Goal: Transaction & Acquisition: Purchase product/service

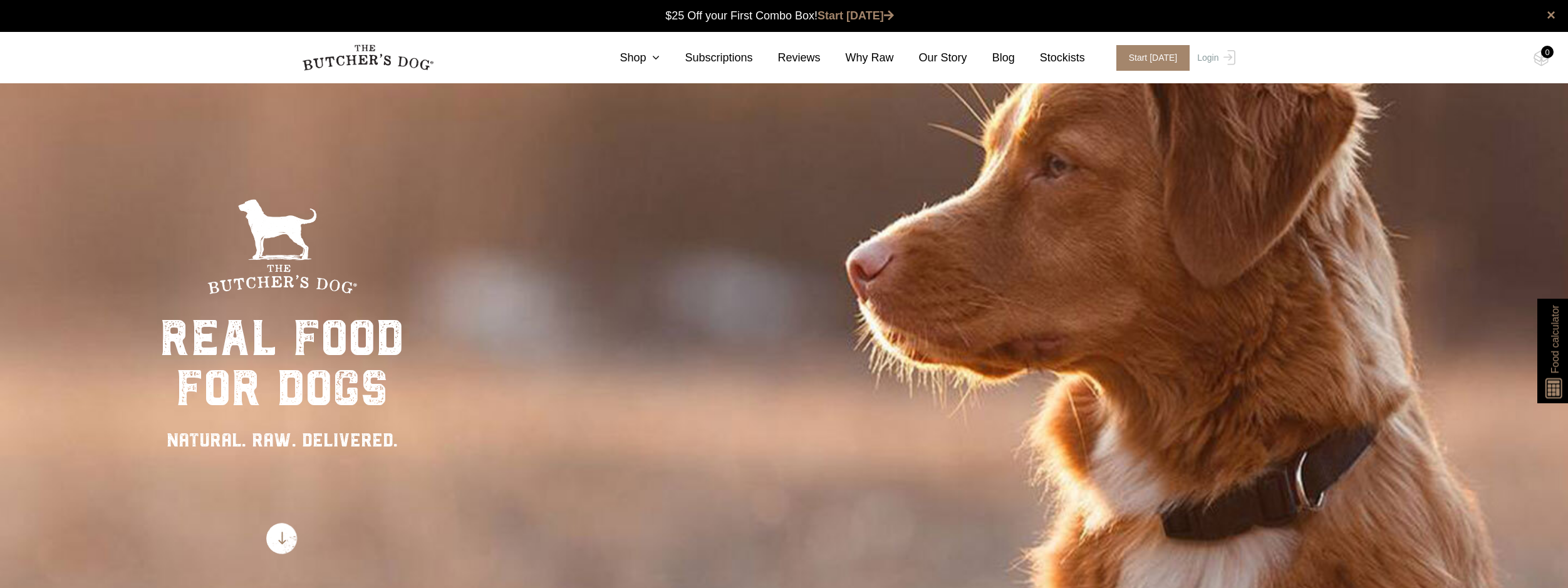
click at [1014, 168] on circle "Close dialog" at bounding box center [1014, 162] width 18 height 18
click at [660, 58] on icon at bounding box center [653, 58] width 14 height 12
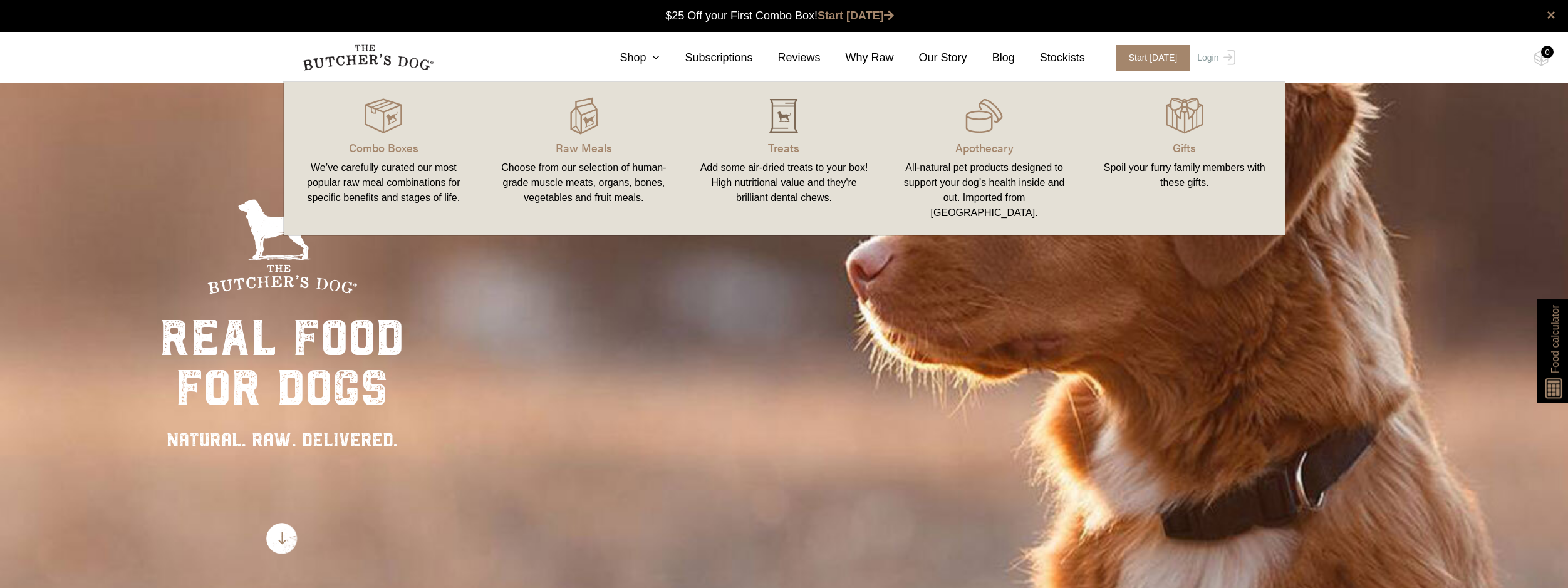
click at [789, 133] on img at bounding box center [784, 115] width 37 height 37
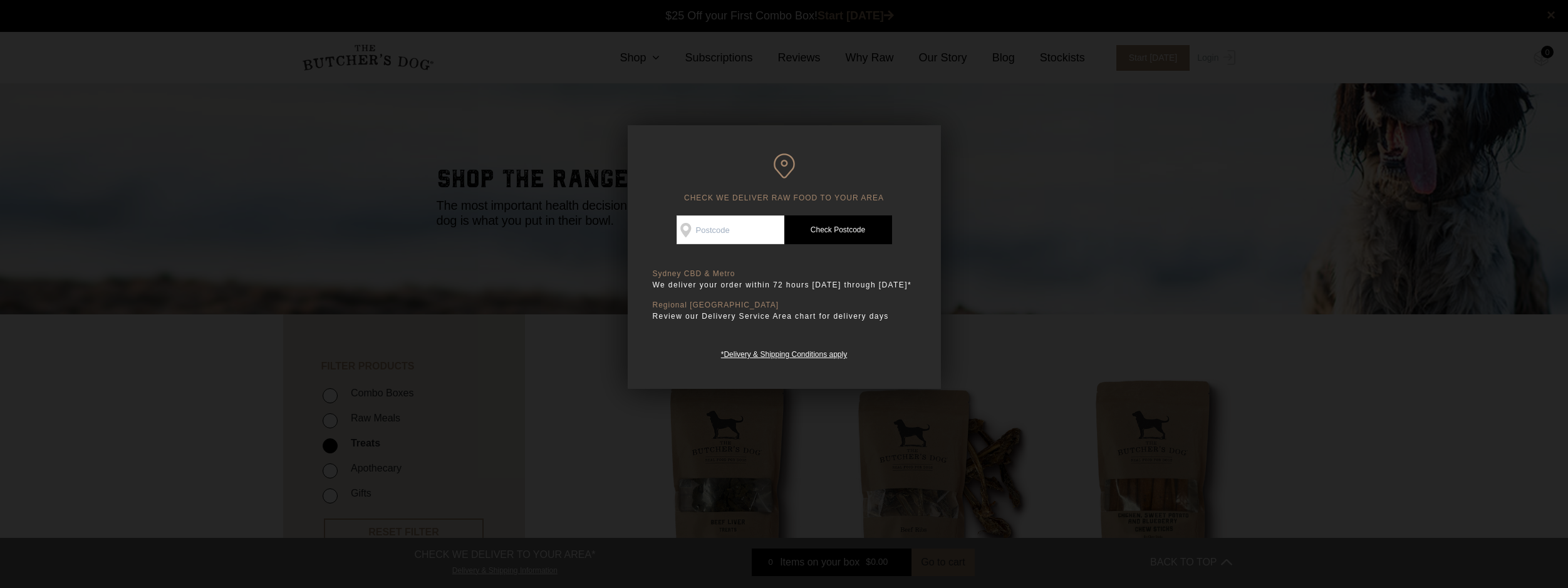
click at [1004, 200] on div at bounding box center [784, 294] width 1568 height 588
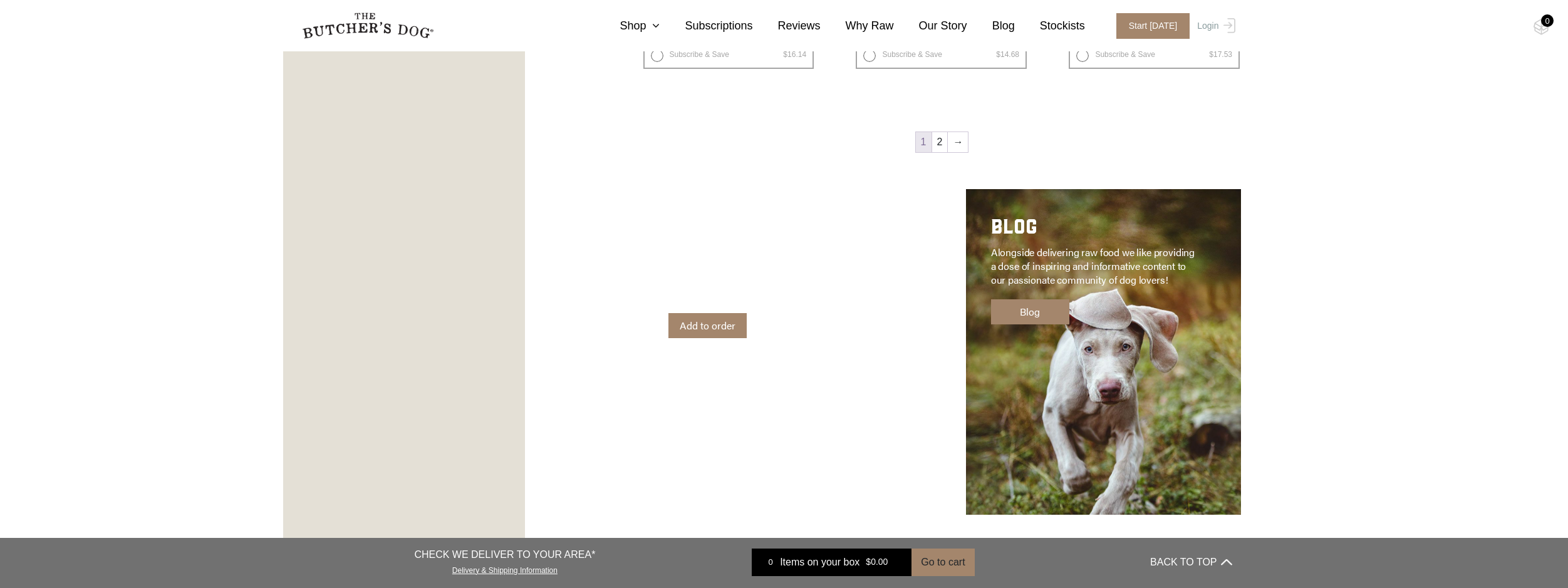
scroll to position [1879, 0]
click at [940, 139] on link "2" at bounding box center [940, 142] width 16 height 20
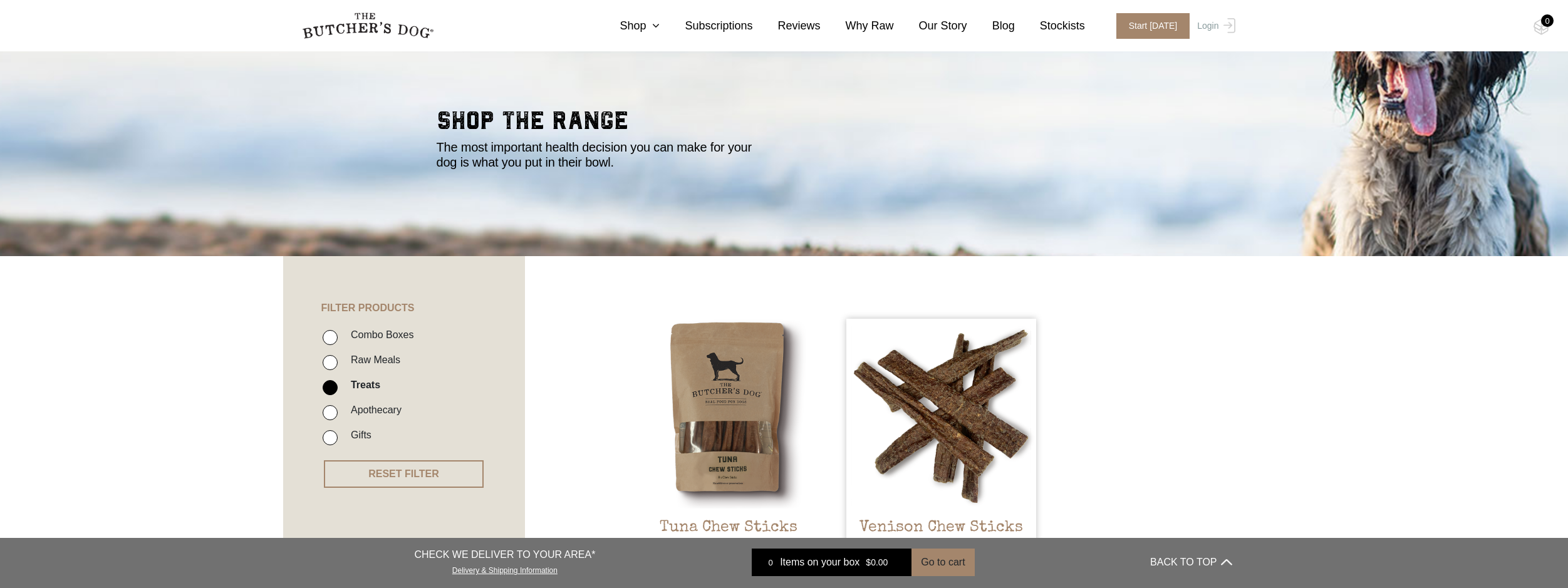
scroll to position [32, 0]
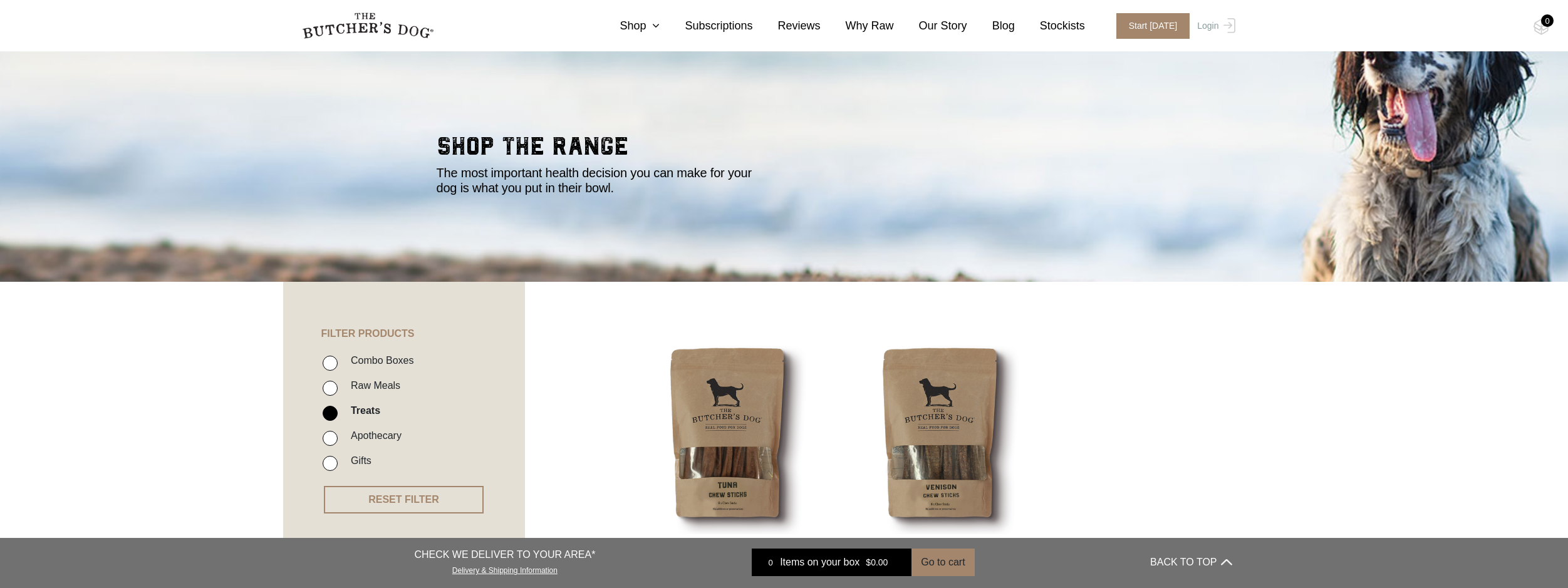
click at [333, 388] on input "Raw Meals" at bounding box center [330, 388] width 15 height 15
checkbox input "true"
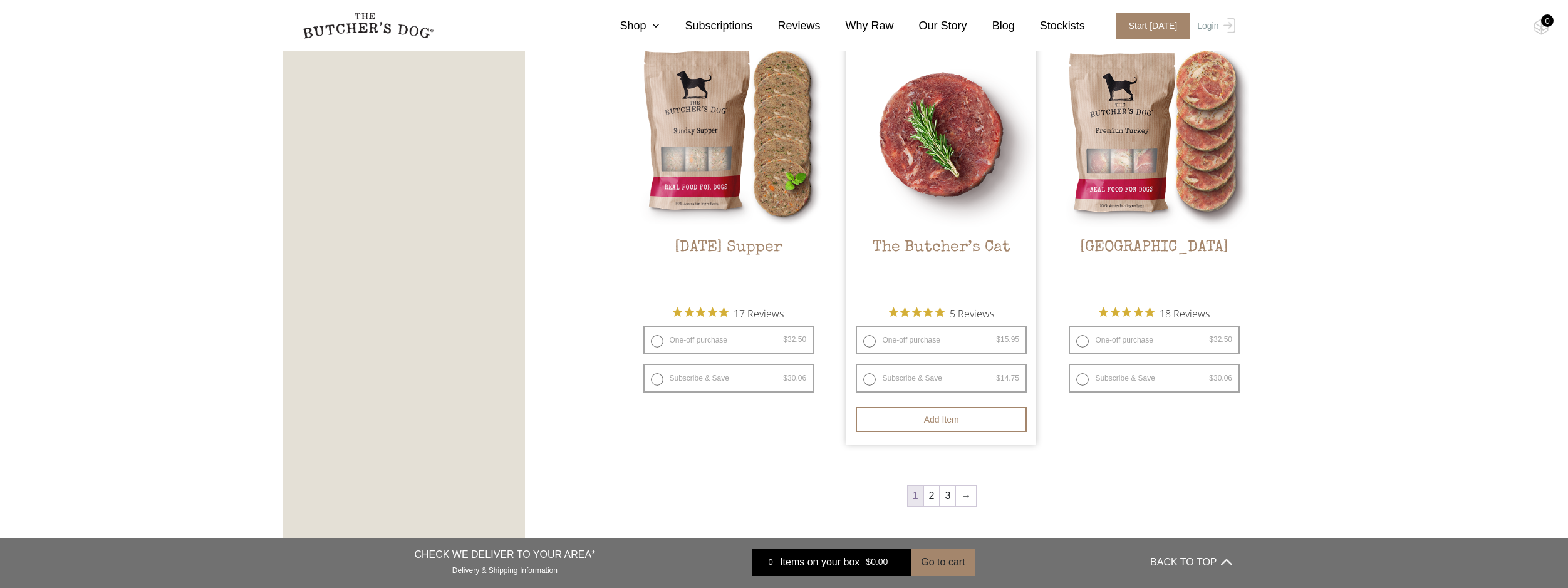
scroll to position [1598, 0]
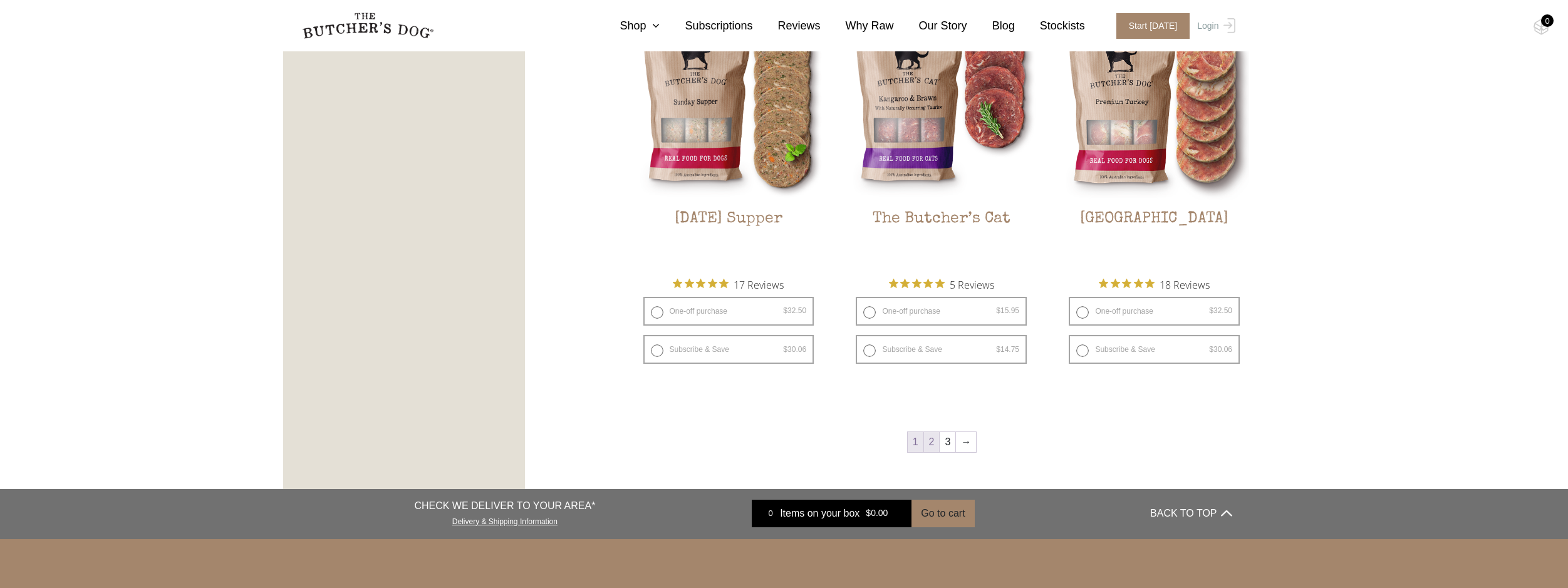
click at [935, 445] on link "2" at bounding box center [932, 442] width 16 height 20
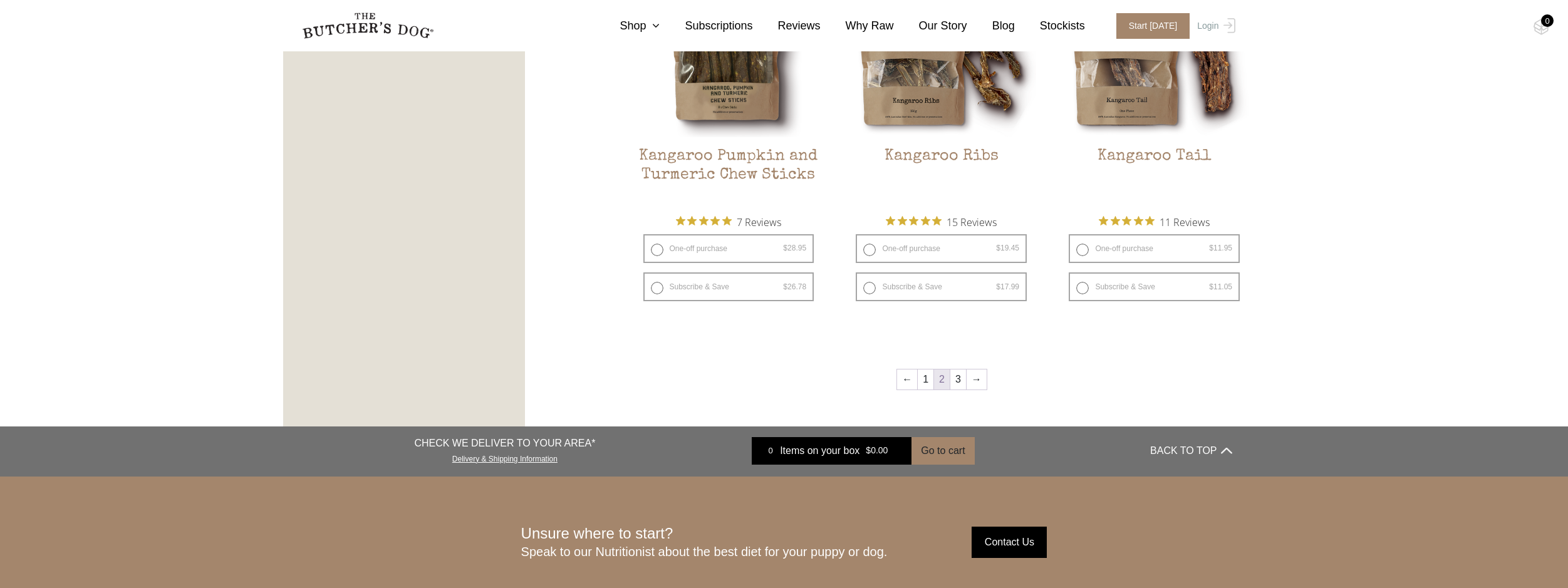
scroll to position [1849, 0]
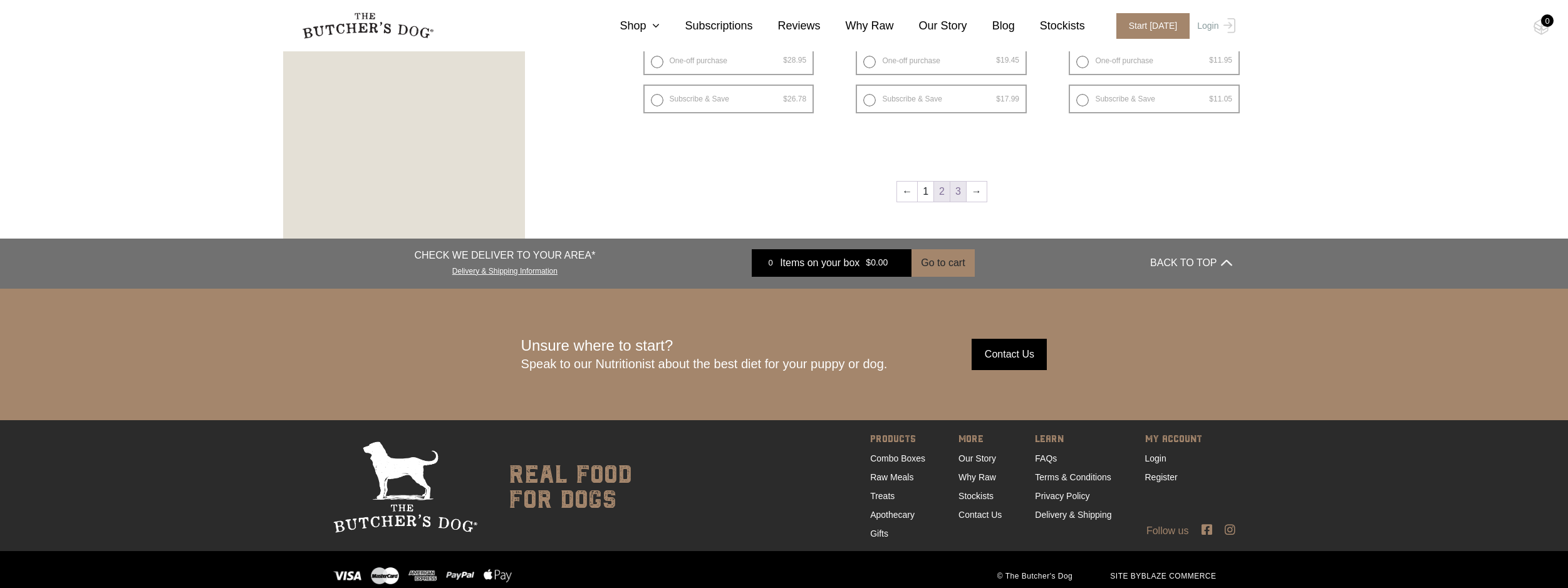
click at [957, 190] on link "3" at bounding box center [958, 191] width 16 height 20
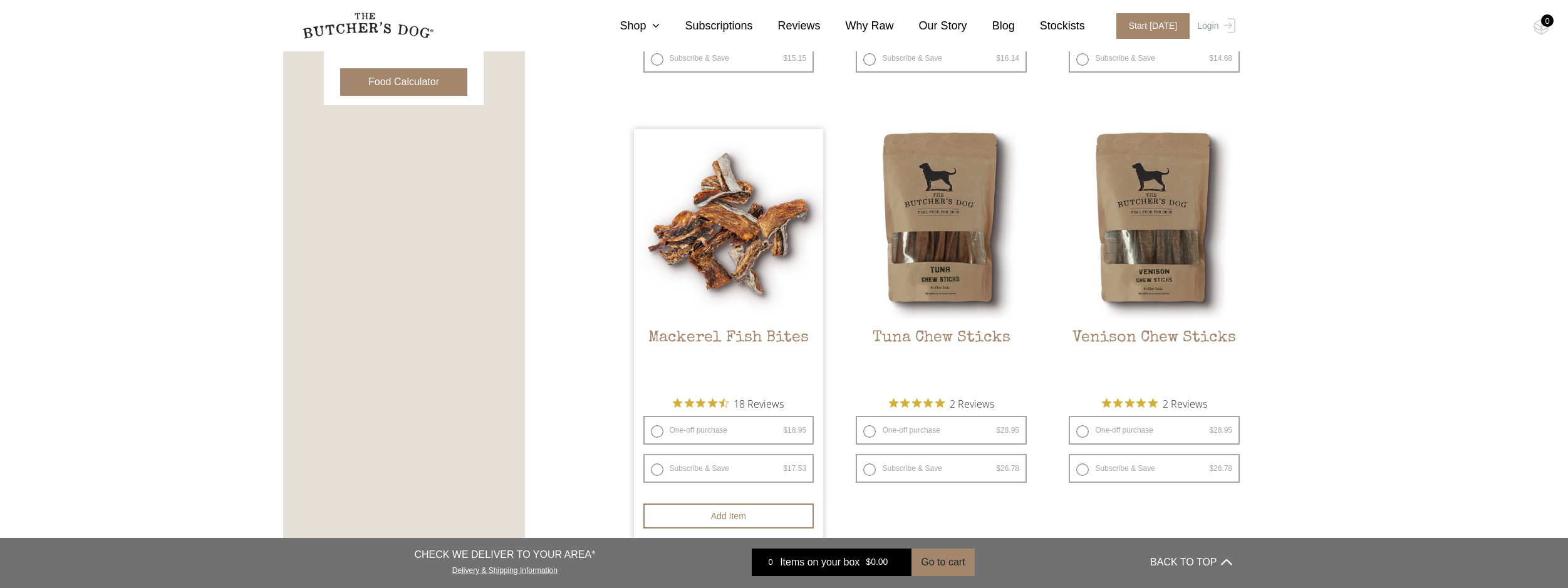
scroll to position [909, 0]
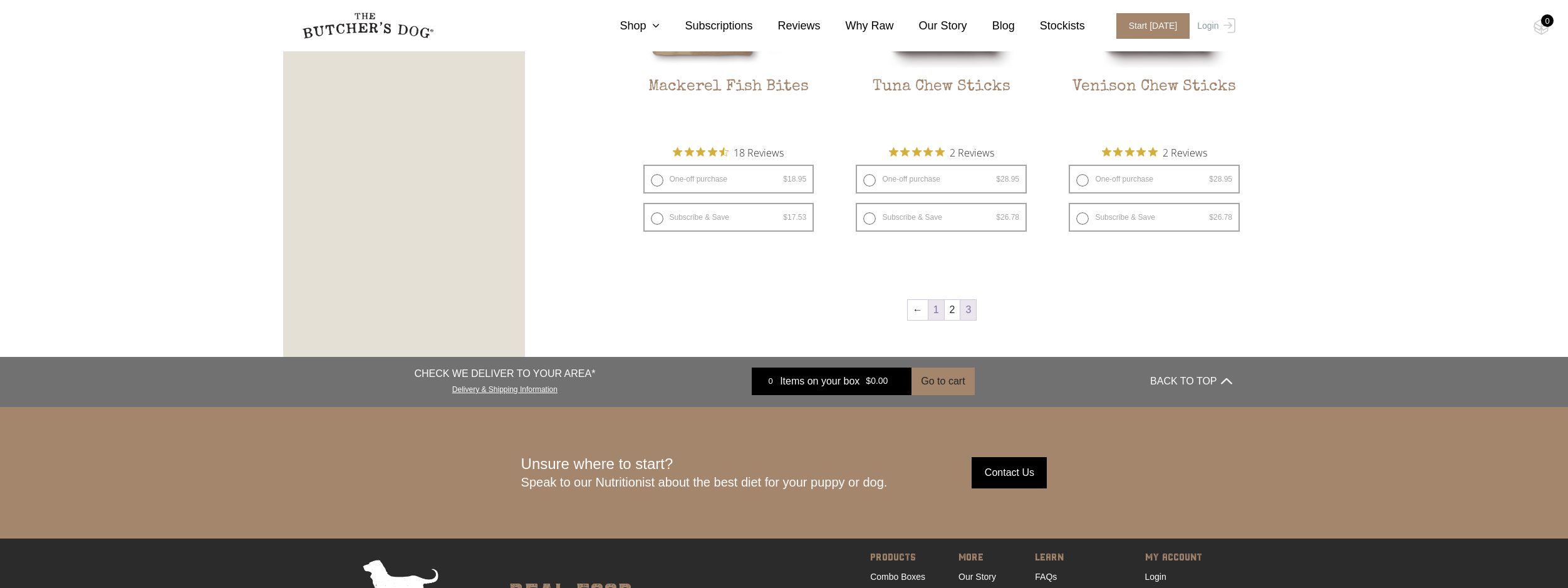
click at [938, 310] on link "1" at bounding box center [936, 310] width 16 height 20
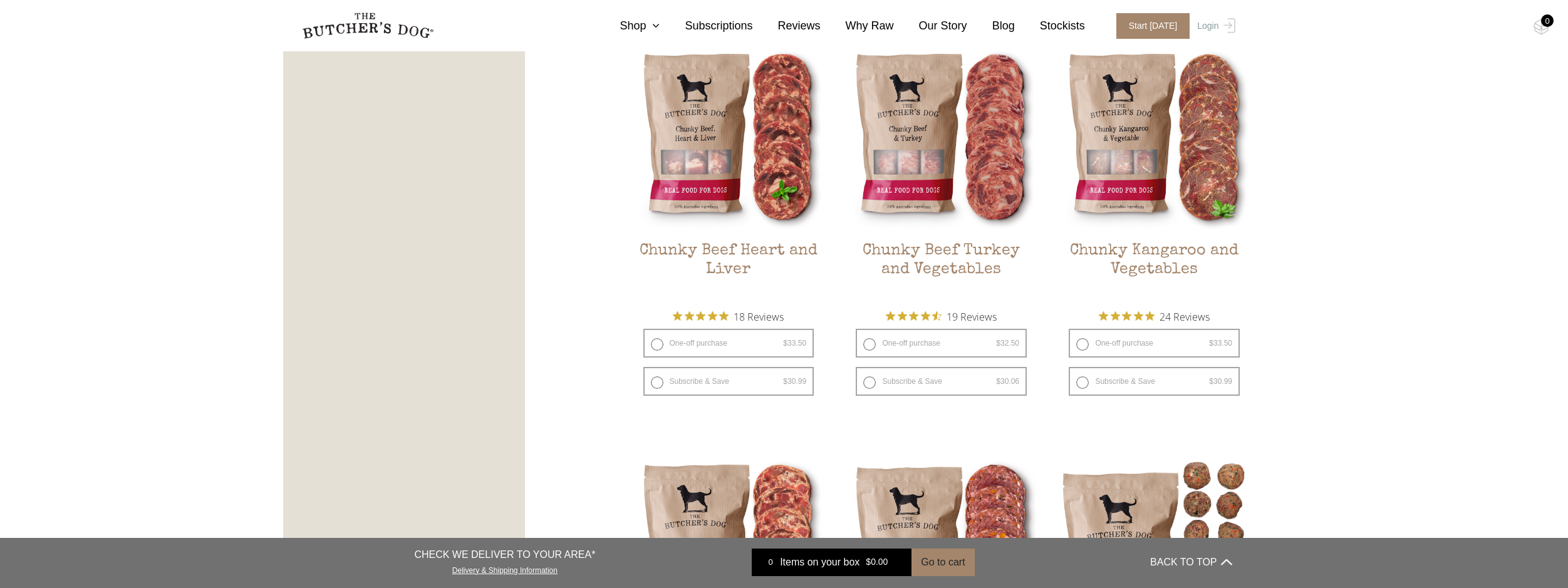
scroll to position [659, 0]
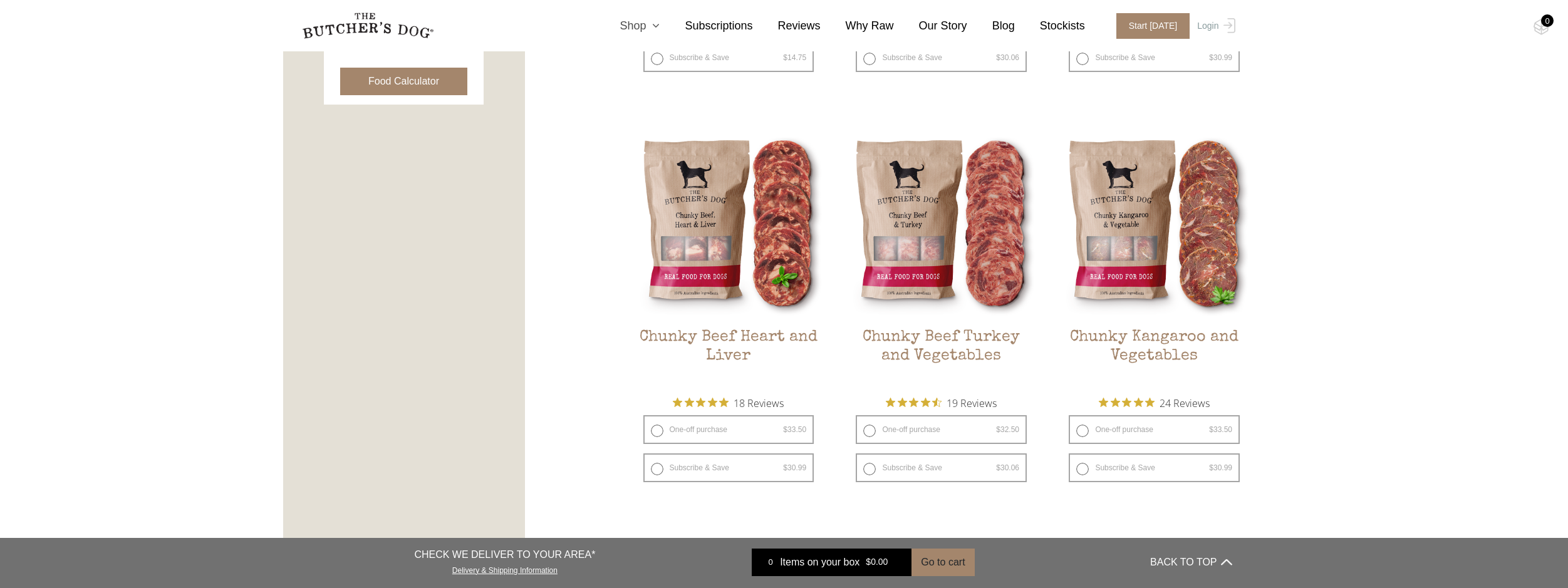
click at [658, 22] on link "Shop" at bounding box center [627, 26] width 65 height 17
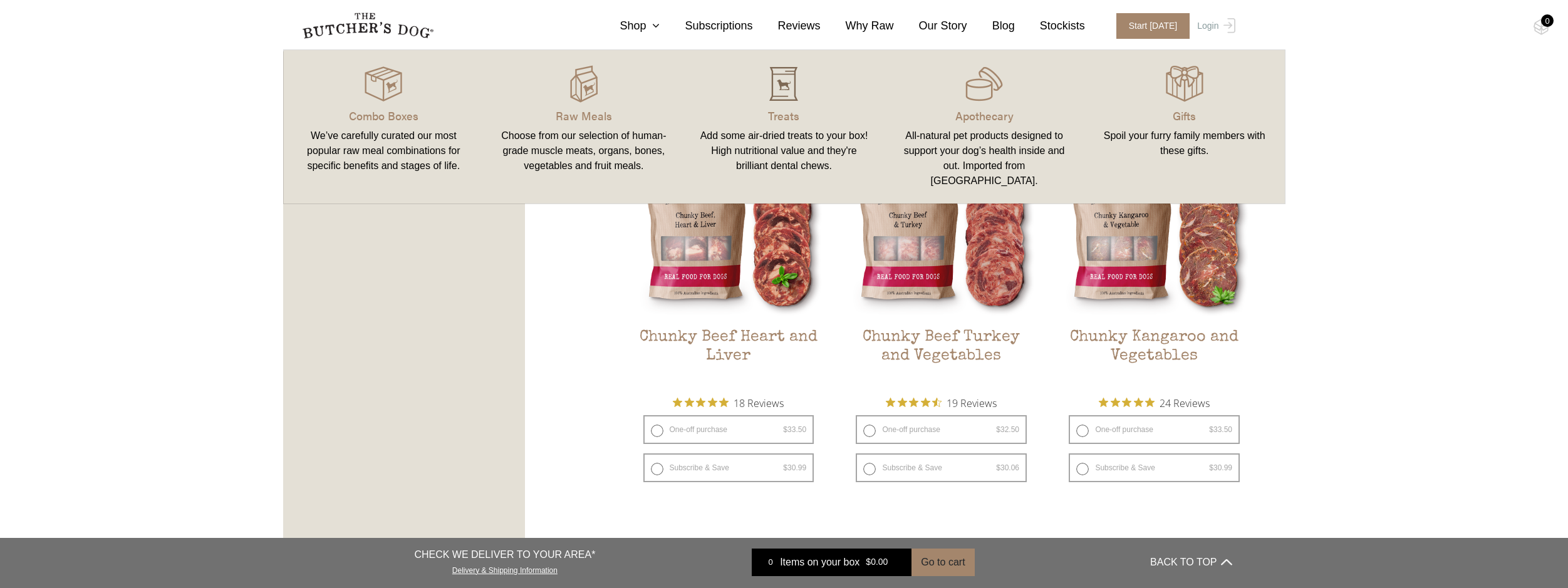
click at [783, 99] on img at bounding box center [784, 84] width 37 height 37
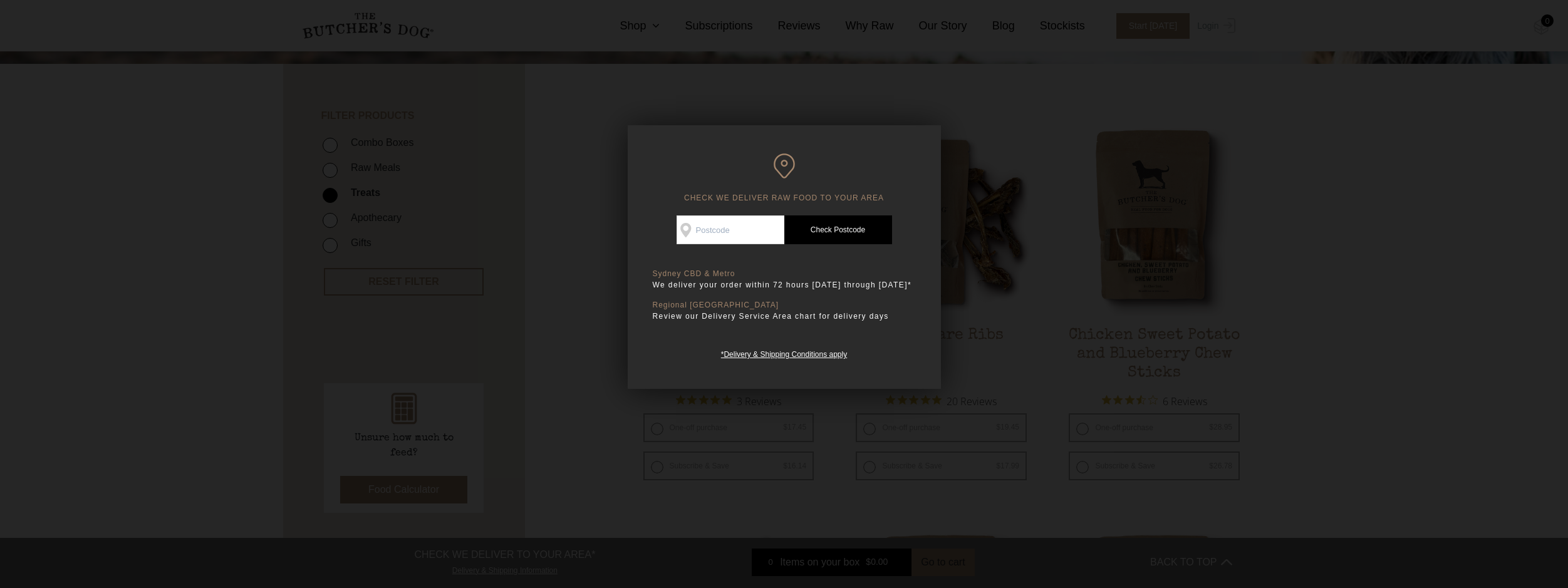
click at [1020, 126] on div at bounding box center [784, 294] width 1568 height 588
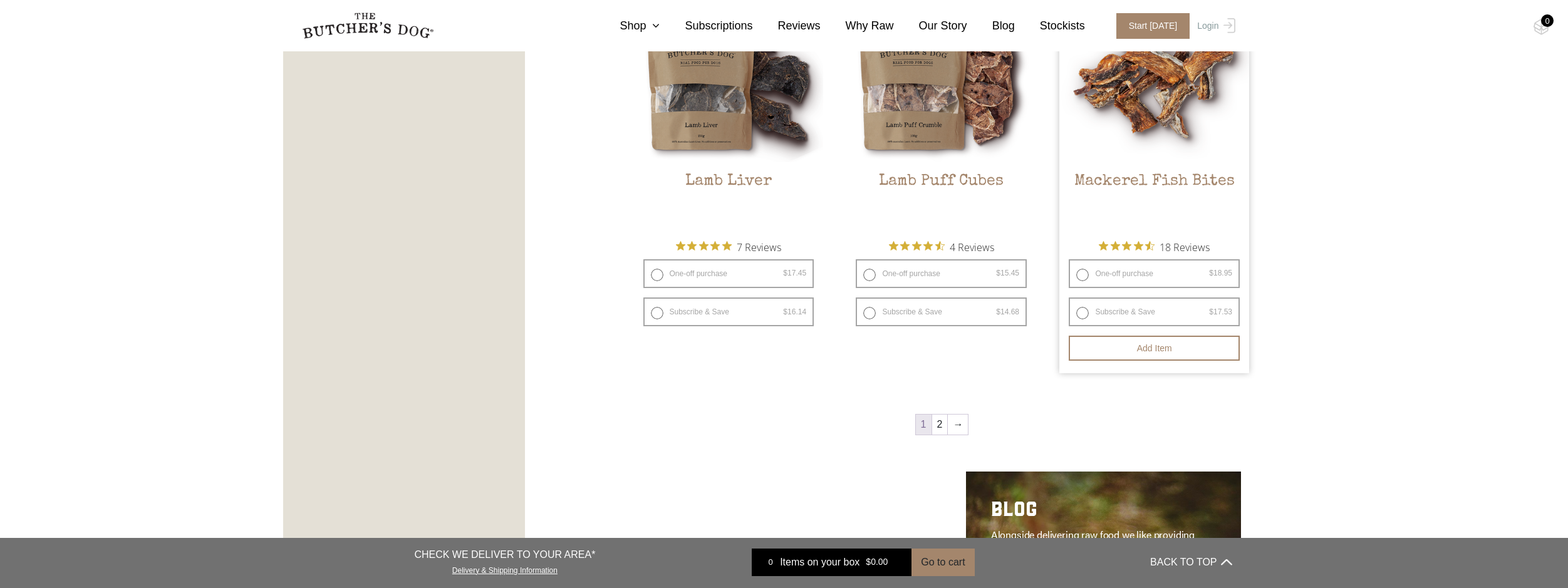
scroll to position [1629, 0]
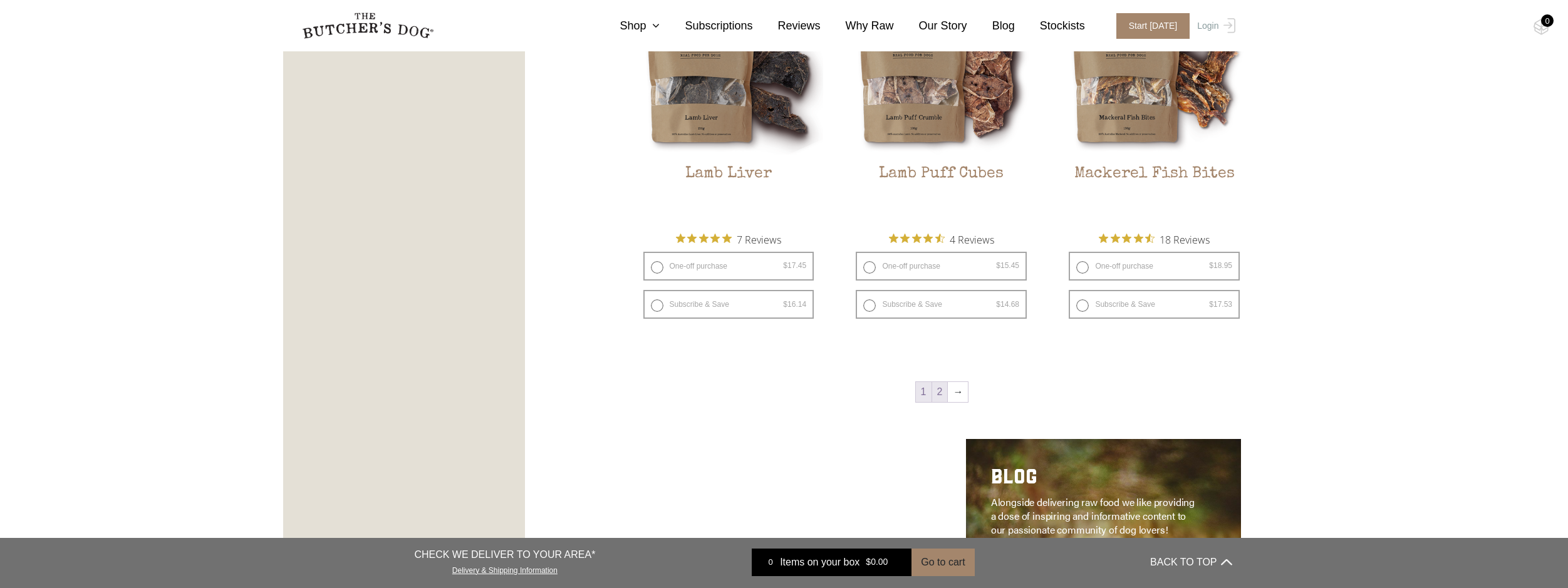
click at [944, 391] on link "2" at bounding box center [940, 392] width 16 height 20
